Goal: Transaction & Acquisition: Purchase product/service

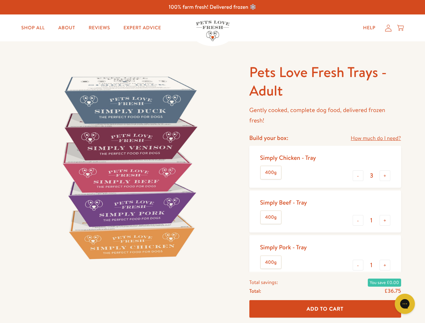
click at [212, 161] on img at bounding box center [128, 167] width 209 height 209
click at [375, 138] on link "How much do I need?" at bounding box center [376, 138] width 50 height 9
click at [0, 0] on div "Feeding guide Find out exactly how much food your dog needs Select a breed Affe…" at bounding box center [0, 0] width 0 height 0
click at [385, 176] on button "+" at bounding box center [384, 175] width 11 height 11
type input "4"
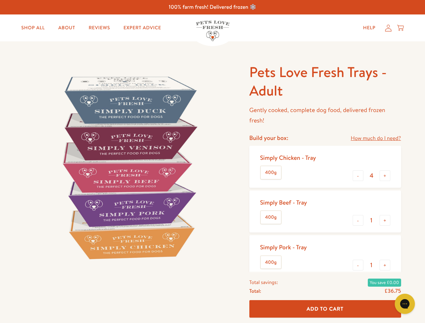
click at [358, 220] on button "-" at bounding box center [358, 220] width 11 height 11
click at [385, 220] on button "+" at bounding box center [384, 220] width 11 height 11
type input "1"
click at [358, 265] on button "-" at bounding box center [358, 265] width 11 height 11
click at [385, 265] on button "+" at bounding box center [384, 265] width 11 height 11
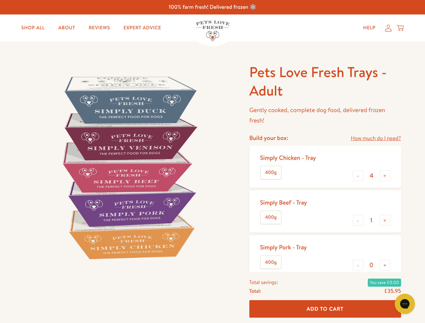
type input "1"
click at [325, 309] on span "Add To Cart" at bounding box center [324, 308] width 37 height 7
